Goal: Task Accomplishment & Management: Manage account settings

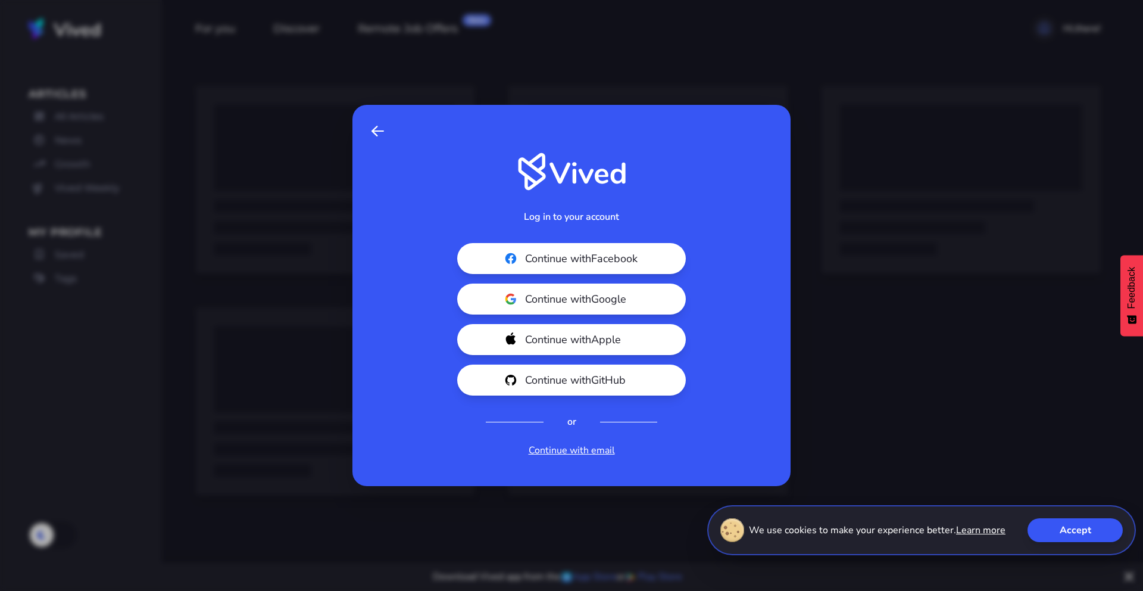
click at [377, 135] on span at bounding box center [377, 131] width 13 height 14
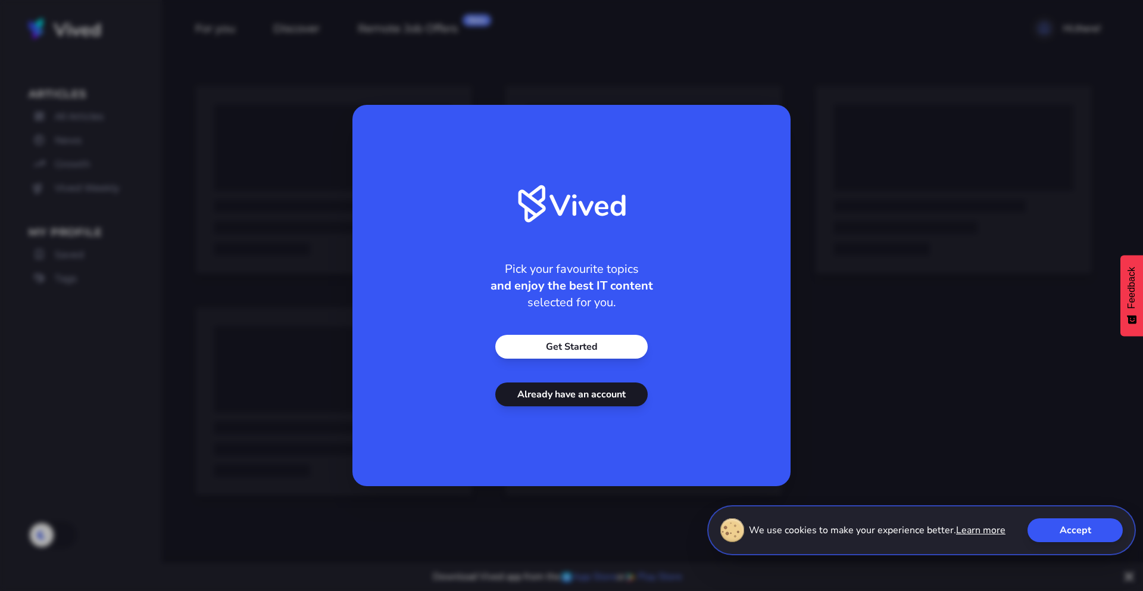
click at [961, 189] on div "Pick your favourite topics and enjoy the best IT content selected for you. Get …" at bounding box center [571, 295] width 1143 height 591
click at [1079, 519] on div "We use cookies to make your experience better. Learn more Accept" at bounding box center [921, 530] width 429 height 50
drag, startPoint x: 1079, startPoint y: 536, endPoint x: 1042, endPoint y: 525, distance: 38.0
click at [1081, 538] on button "Accept" at bounding box center [1075, 530] width 95 height 24
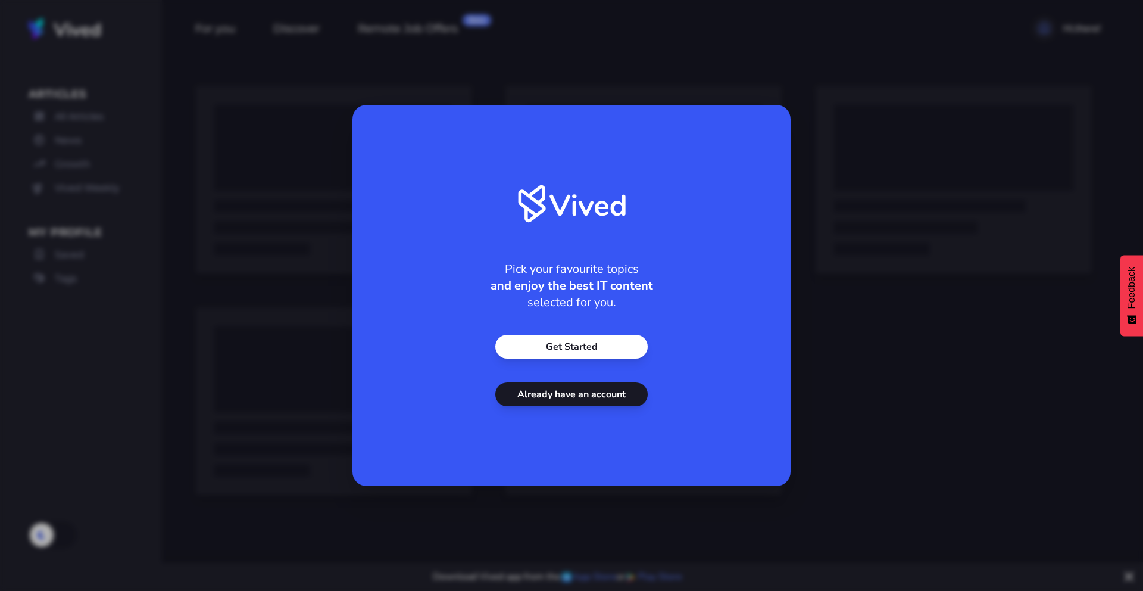
click at [610, 395] on link "Already have an account" at bounding box center [571, 394] width 152 height 24
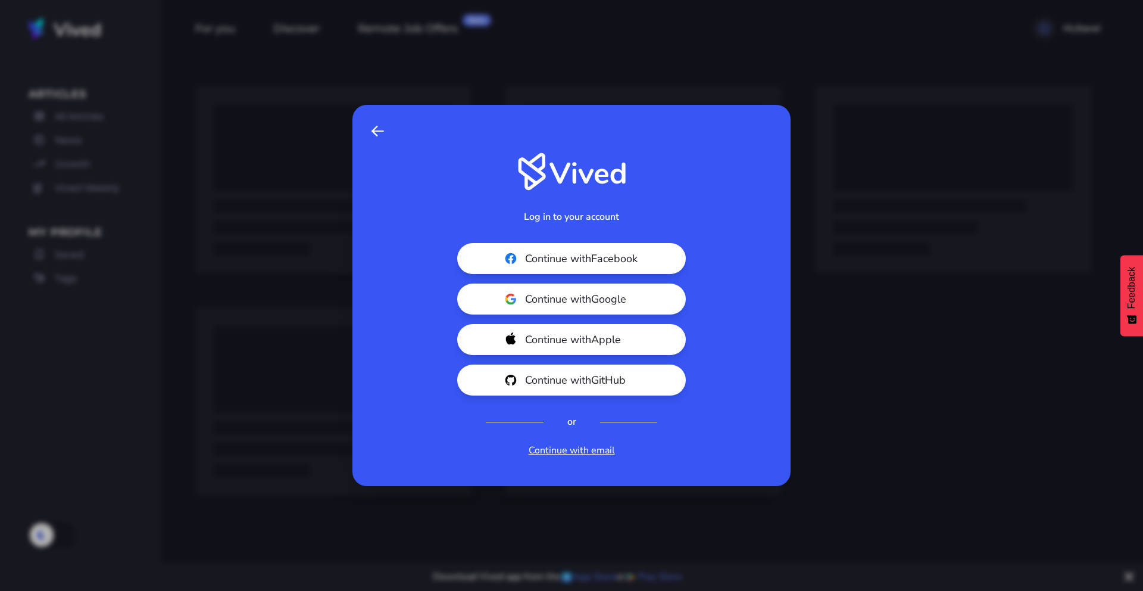
click at [361, 135] on div "Back Log in to your account Continue with Facebook Continue with Google Continu…" at bounding box center [571, 295] width 438 height 381
click at [592, 304] on span "Continue with Google" at bounding box center [591, 299] width 133 height 17
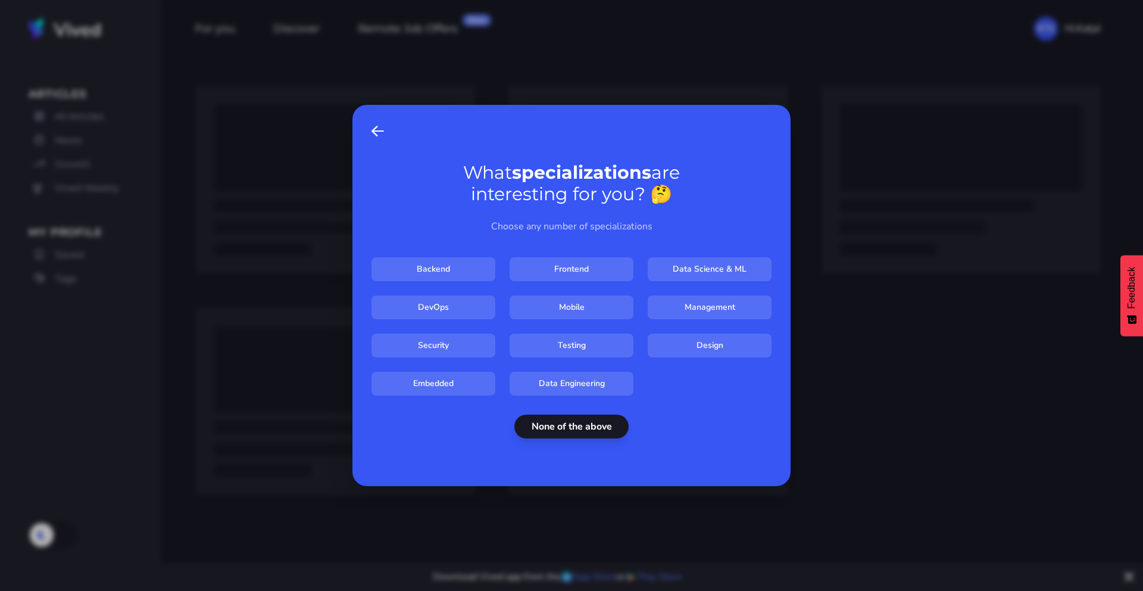
click at [367, 135] on button "Back" at bounding box center [378, 131] width 22 height 24
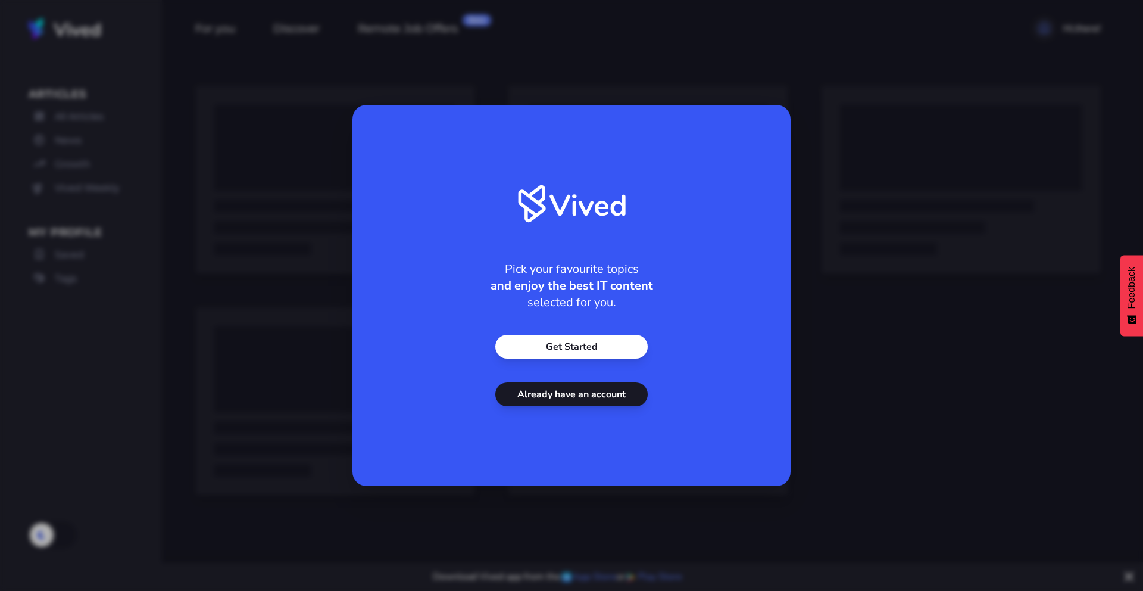
click at [563, 342] on link "Get Started" at bounding box center [571, 347] width 152 height 24
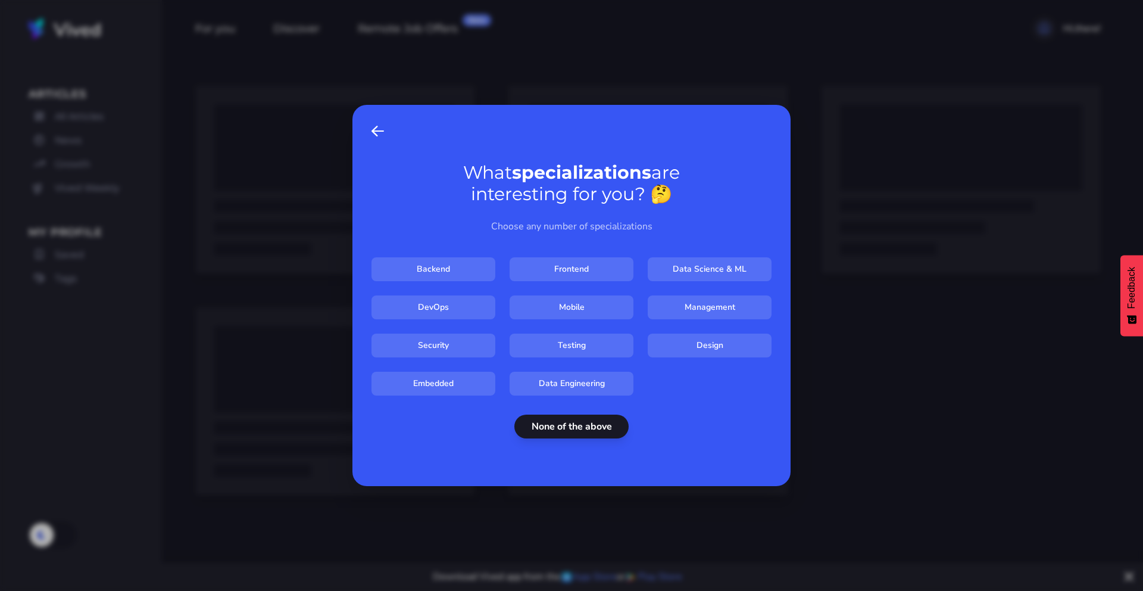
click at [579, 432] on button "None of the above" at bounding box center [571, 426] width 114 height 24
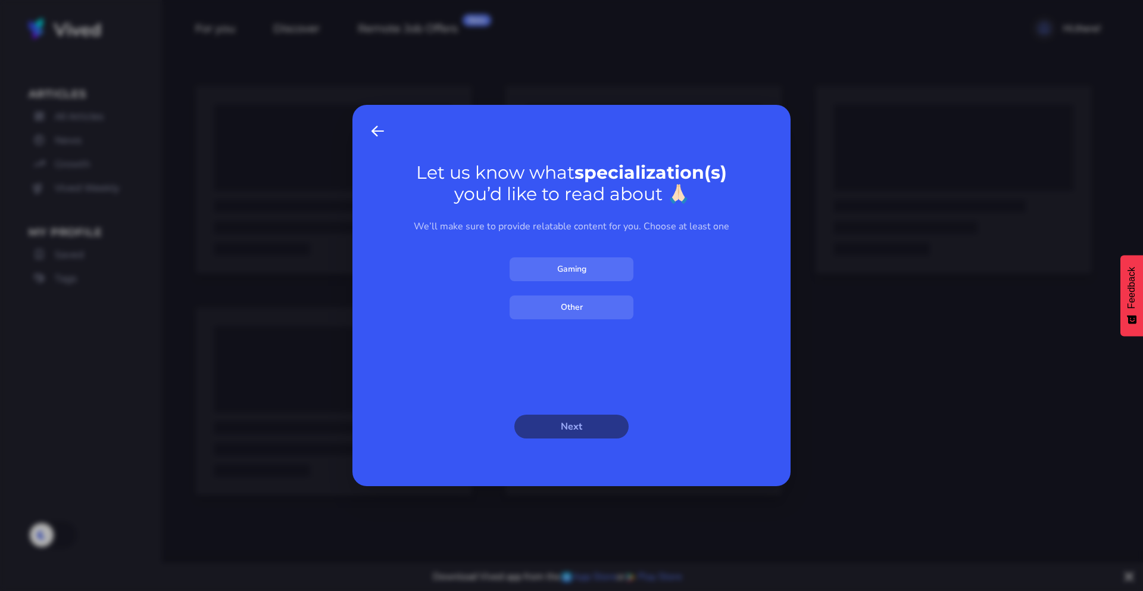
drag, startPoint x: 841, startPoint y: 176, endPoint x: 565, endPoint y: 252, distance: 286.4
click at [841, 176] on div "Let us know what specialization(s) you’d like to read about 🙏🏻 We’ll make sure …" at bounding box center [571, 295] width 1143 height 591
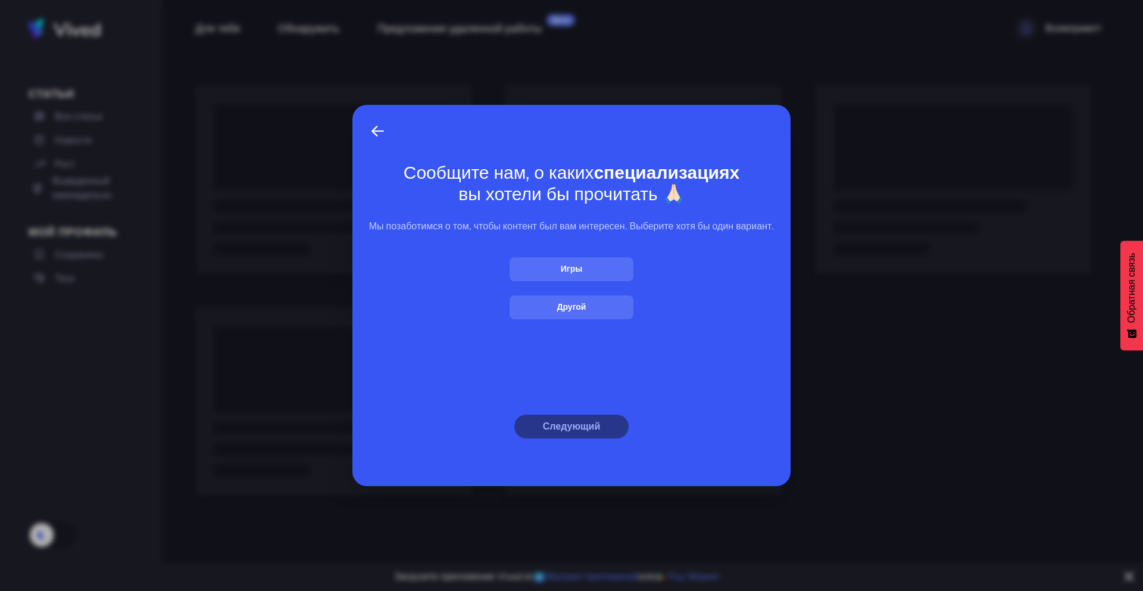
drag, startPoint x: 371, startPoint y: 123, endPoint x: 376, endPoint y: 127, distance: 6.8
click at [374, 126] on span "Назад" at bounding box center [377, 131] width 13 height 14
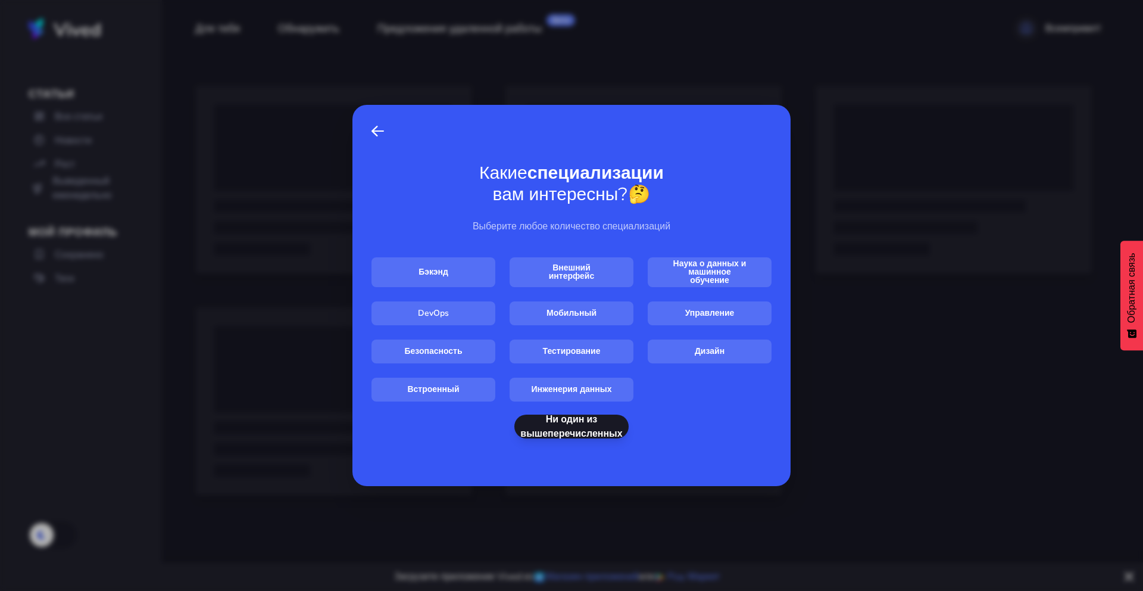
click at [379, 130] on span "Назад" at bounding box center [377, 131] width 13 height 14
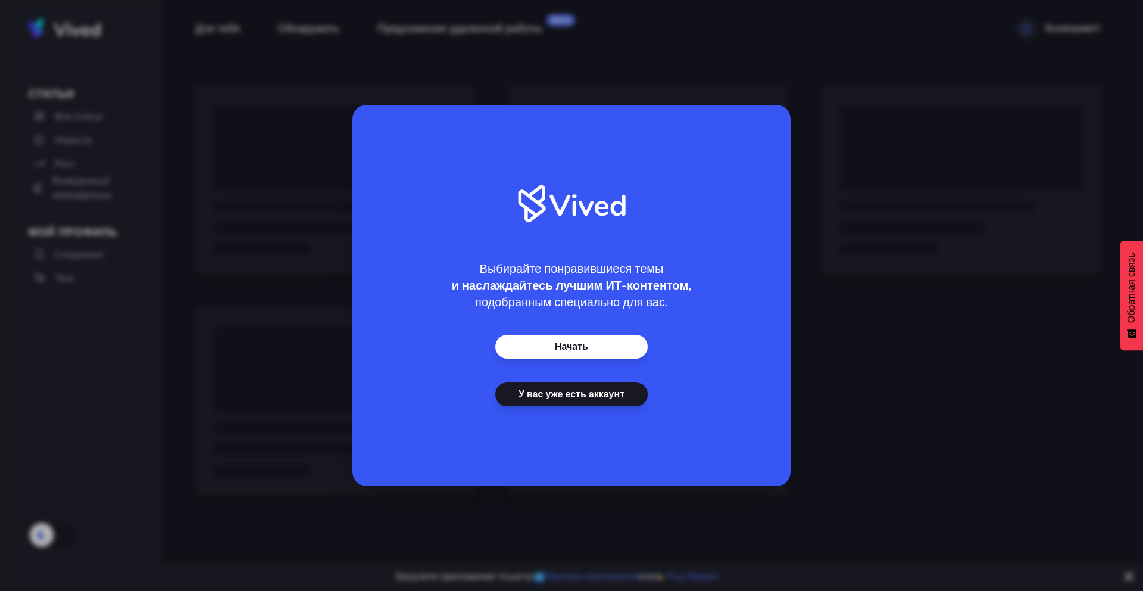
click at [588, 395] on font "У вас уже есть аккаунт" at bounding box center [572, 394] width 106 height 13
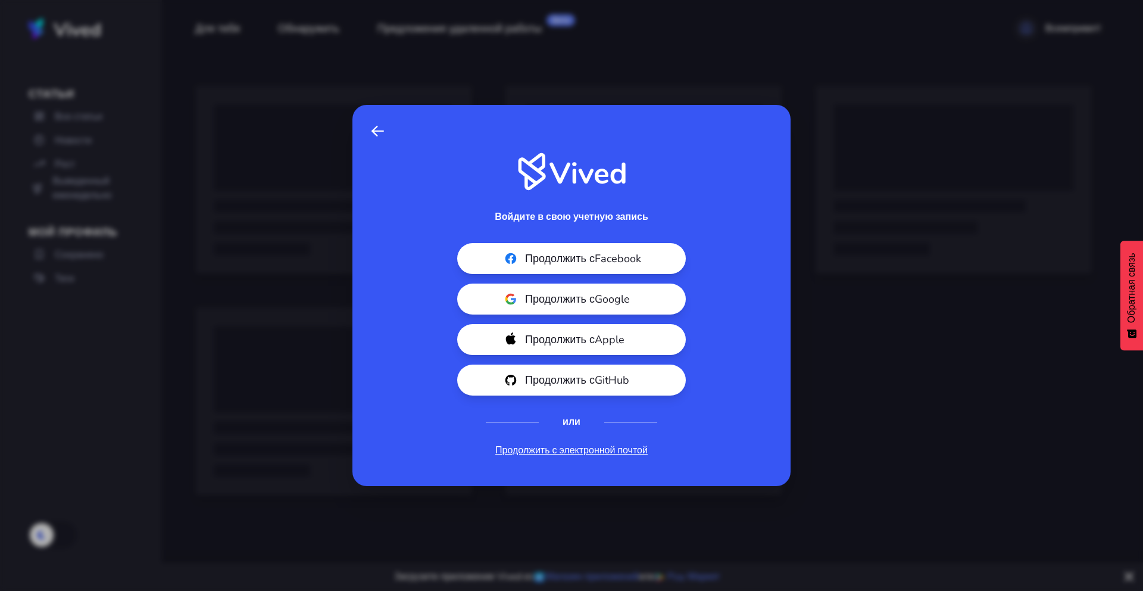
click at [573, 452] on font "Продолжить с электронной почтой" at bounding box center [571, 450] width 152 height 13
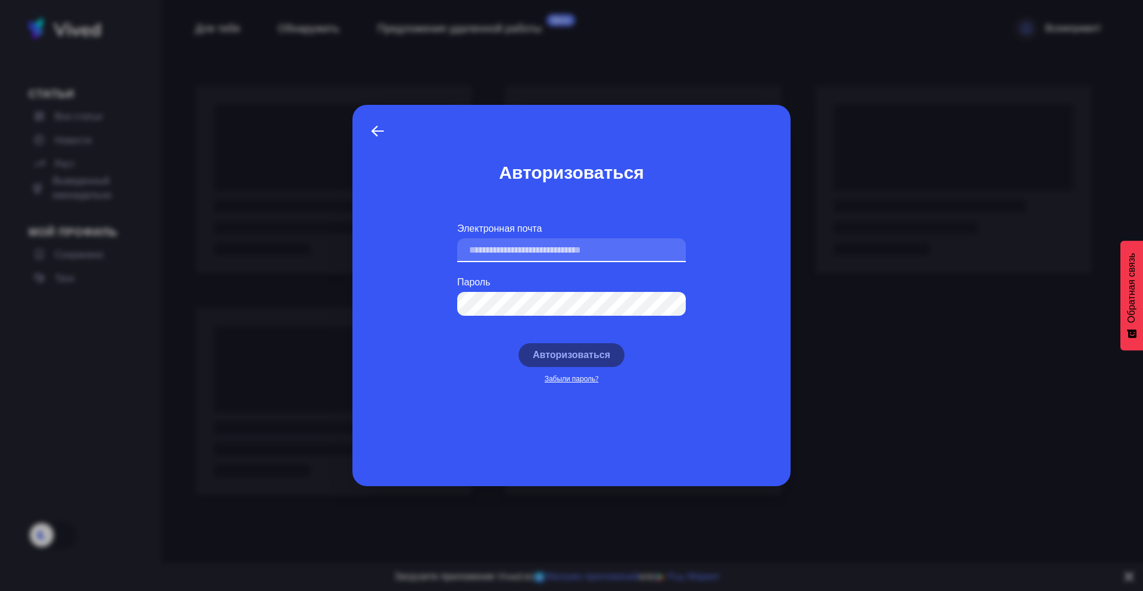
click at [523, 248] on input "Электронная почта" at bounding box center [571, 250] width 229 height 24
type input "**********"
click button "Авторизоваться" at bounding box center [572, 355] width 106 height 24
